Goal: Information Seeking & Learning: Check status

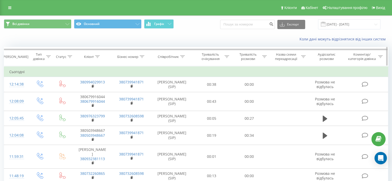
click at [97, 55] on icon at bounding box center [97, 56] width 5 height 3
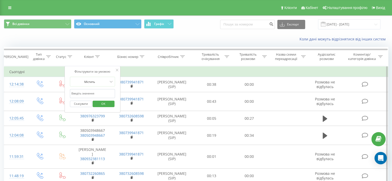
click at [97, 91] on input "text" at bounding box center [92, 93] width 45 height 9
paste input "380487529473"
type input "380487529473"
click at [143, 55] on div at bounding box center [142, 57] width 5 height 4
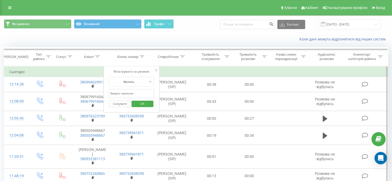
click at [135, 95] on input "text" at bounding box center [131, 93] width 45 height 9
paste input "380487529473"
type input "380487529473"
click at [142, 103] on span "OK" at bounding box center [142, 104] width 14 height 8
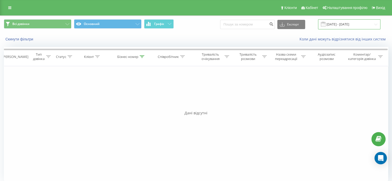
click at [338, 27] on input "[DATE] - [DATE]" at bounding box center [349, 24] width 62 height 10
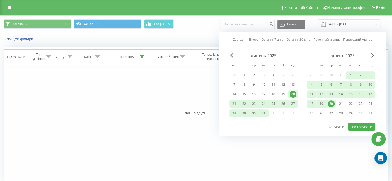
click at [232, 54] on span "Previous Month" at bounding box center [232, 55] width 3 height 5
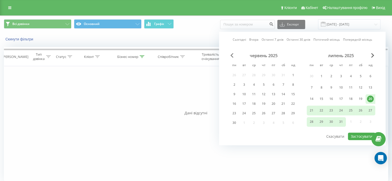
click at [232, 54] on span "Previous Month" at bounding box center [232, 55] width 3 height 5
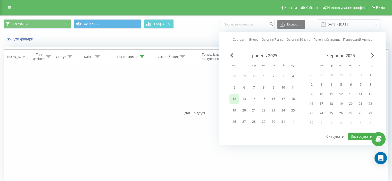
click at [235, 97] on div "12" at bounding box center [234, 99] width 7 height 7
click at [373, 56] on span "Next Month" at bounding box center [373, 55] width 3 height 5
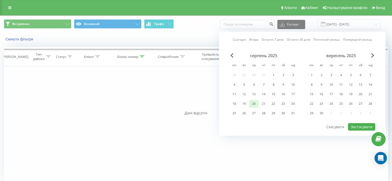
click at [252, 103] on div "20" at bounding box center [254, 104] width 7 height 7
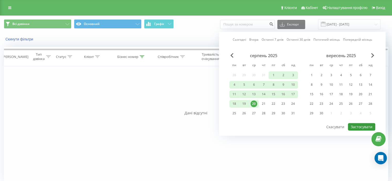
click at [353, 125] on button "Застосувати" at bounding box center [361, 126] width 27 height 7
type input "[DATE] - [DATE]"
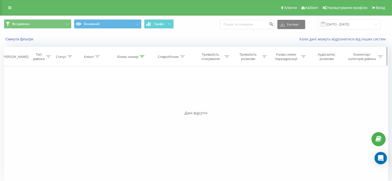
click at [141, 57] on icon at bounding box center [142, 56] width 5 height 3
click at [131, 94] on input "380487529473" at bounding box center [131, 93] width 45 height 9
paste input "4"
click at [141, 104] on span "OK" at bounding box center [142, 104] width 14 height 8
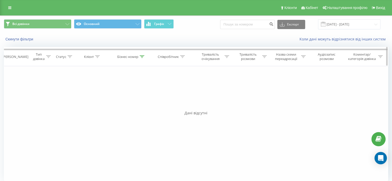
click at [141, 56] on icon at bounding box center [142, 56] width 5 height 3
click at [139, 95] on input "380487529443" at bounding box center [131, 93] width 45 height 9
click at [138, 95] on input "380487529443" at bounding box center [131, 93] width 45 height 9
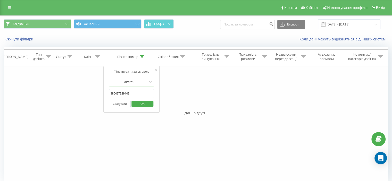
paste input "74"
click at [140, 102] on span "OK" at bounding box center [142, 104] width 14 height 8
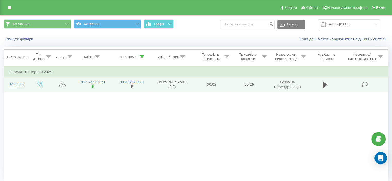
click at [93, 87] on icon at bounding box center [93, 87] width 3 height 4
click at [132, 85] on icon at bounding box center [132, 87] width 3 height 4
click at [322, 83] on button at bounding box center [326, 85] width 8 height 8
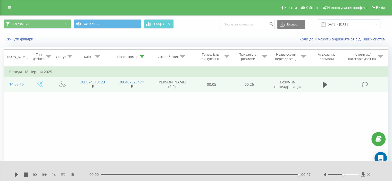
click at [73, 172] on div "1 x 00:00 00:27 00:27" at bounding box center [196, 172] width 392 height 20
click at [73, 174] on icon at bounding box center [72, 175] width 4 height 4
click at [146, 55] on div "Бізнес номер" at bounding box center [131, 57] width 39 height 4
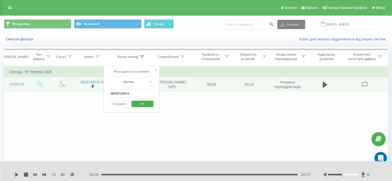
click at [137, 94] on input "380487529474" at bounding box center [131, 93] width 45 height 9
paste input "2"
click at [141, 104] on span "OK" at bounding box center [142, 104] width 14 height 8
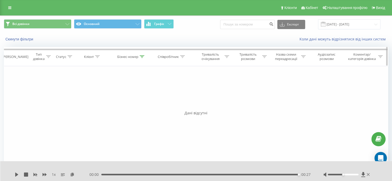
click at [143, 56] on icon at bounding box center [142, 56] width 5 height 3
click at [130, 94] on input "380487529472" at bounding box center [131, 93] width 45 height 9
paste input "8963"
click at [144, 102] on span "OK" at bounding box center [142, 104] width 14 height 8
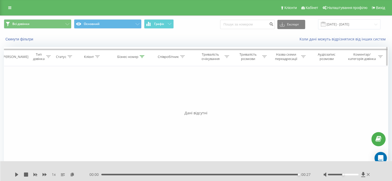
click at [142, 56] on icon at bounding box center [142, 56] width 5 height 3
click at [137, 95] on input "380487528963" at bounding box center [131, 93] width 45 height 9
paste input "818"
click at [137, 102] on span "OK" at bounding box center [142, 104] width 14 height 8
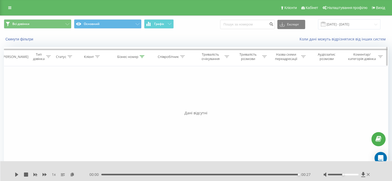
click at [144, 57] on icon at bounding box center [142, 56] width 5 height 3
click at [137, 91] on input "380487528818" at bounding box center [131, 93] width 45 height 9
paste input "640"
type input "380487528640"
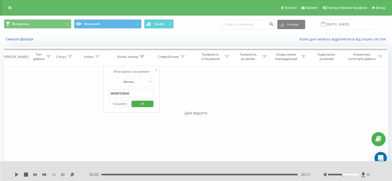
click at [140, 102] on span "OK" at bounding box center [142, 104] width 14 height 8
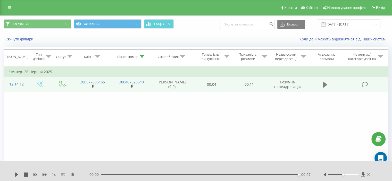
click at [327, 84] on icon at bounding box center [325, 85] width 5 height 6
click at [25, 174] on icon at bounding box center [26, 175] width 4 height 4
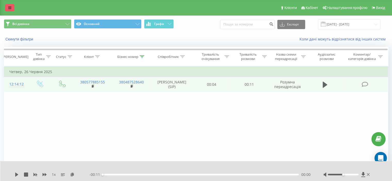
click at [7, 9] on link at bounding box center [9, 7] width 9 height 7
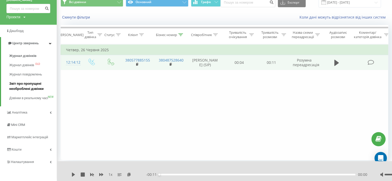
scroll to position [40, 0]
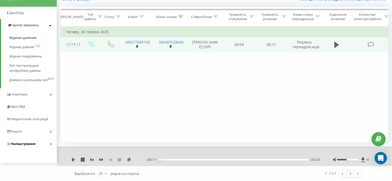
click at [29, 147] on span "Налаштування" at bounding box center [20, 144] width 29 height 5
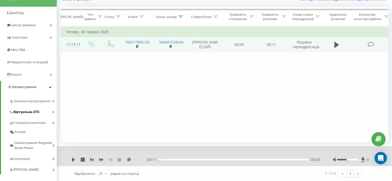
scroll to position [46, 0]
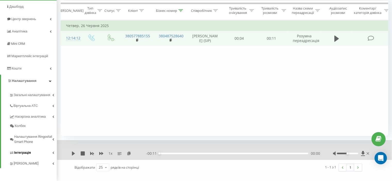
click at [36, 154] on link "Інтеграція" at bounding box center [32, 152] width 47 height 11
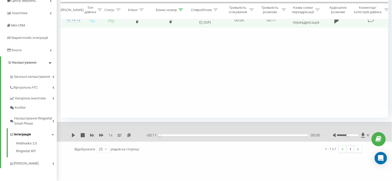
scroll to position [64, 0]
click at [32, 166] on span "[PERSON_NAME]" at bounding box center [27, 164] width 26 height 5
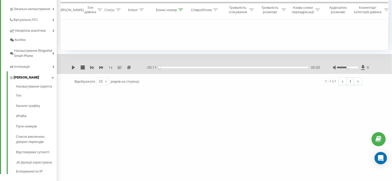
scroll to position [138, 0]
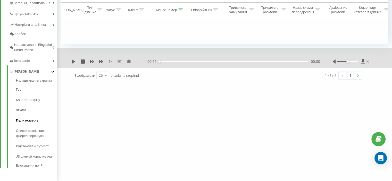
click at [32, 120] on span "Пули номерів" at bounding box center [27, 120] width 23 height 5
